Goal: Information Seeking & Learning: Find specific fact

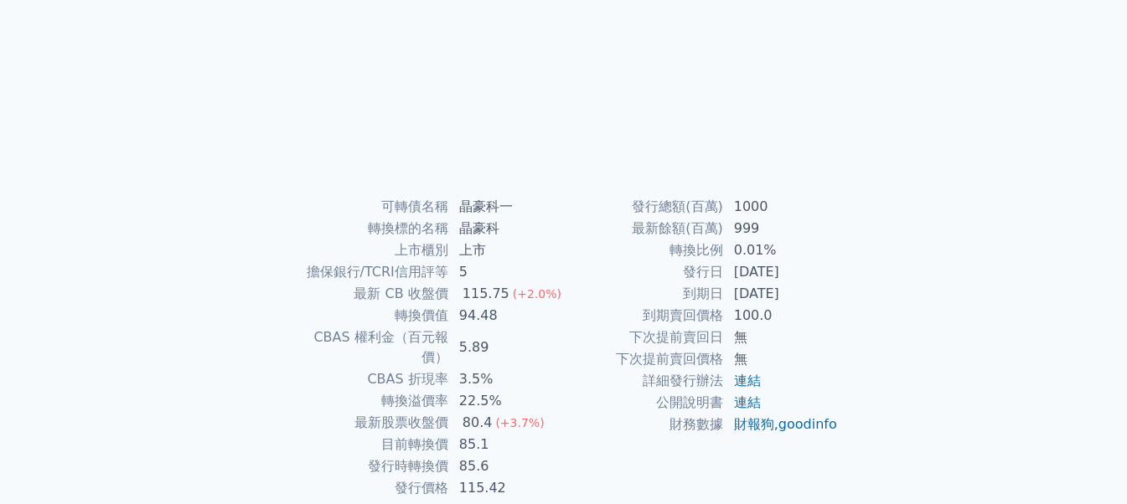
scroll to position [251, 0]
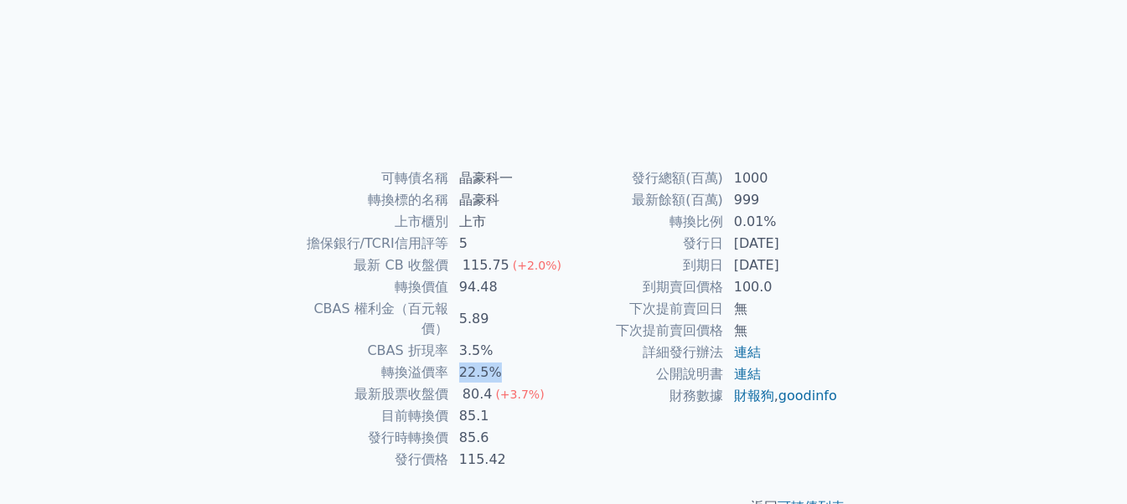
drag, startPoint x: 458, startPoint y: 349, endPoint x: 497, endPoint y: 353, distance: 38.8
click at [497, 362] on td "22.5%" at bounding box center [506, 373] width 115 height 22
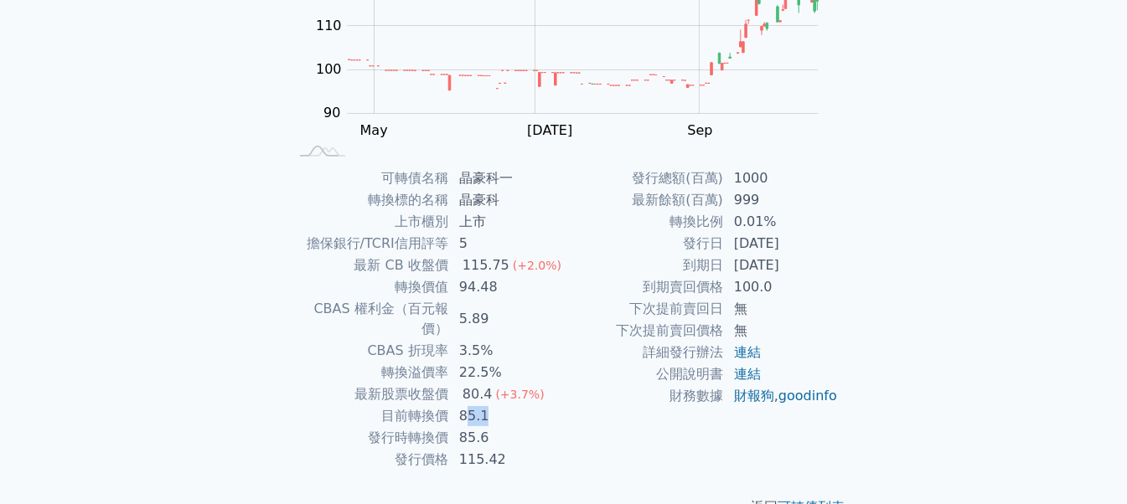
drag, startPoint x: 488, startPoint y: 402, endPoint x: 465, endPoint y: 404, distance: 22.7
click at [465, 406] on td "85.1" at bounding box center [506, 417] width 115 height 22
click at [535, 427] on td "85.6" at bounding box center [506, 438] width 115 height 22
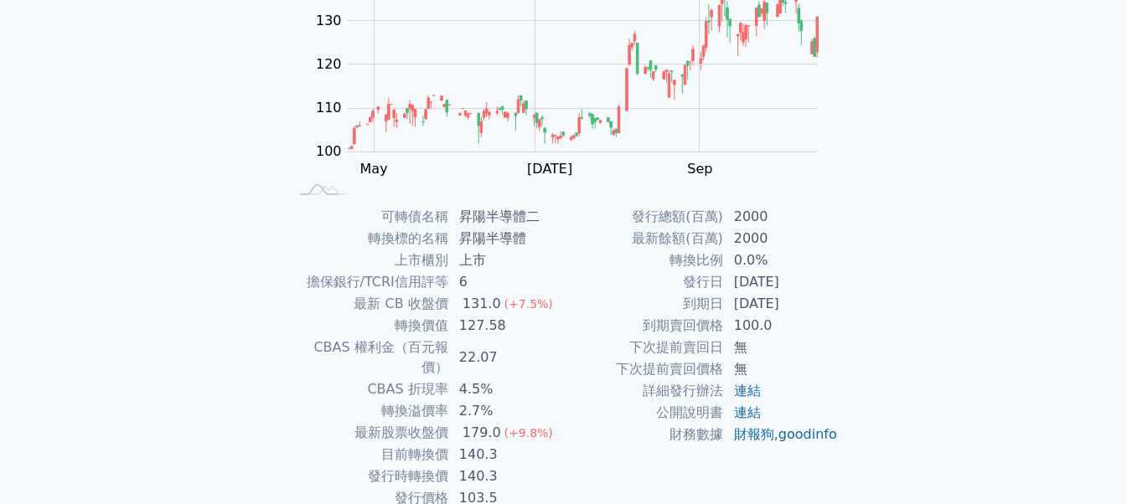
scroll to position [187, 0]
